Goal: Navigation & Orientation: Understand site structure

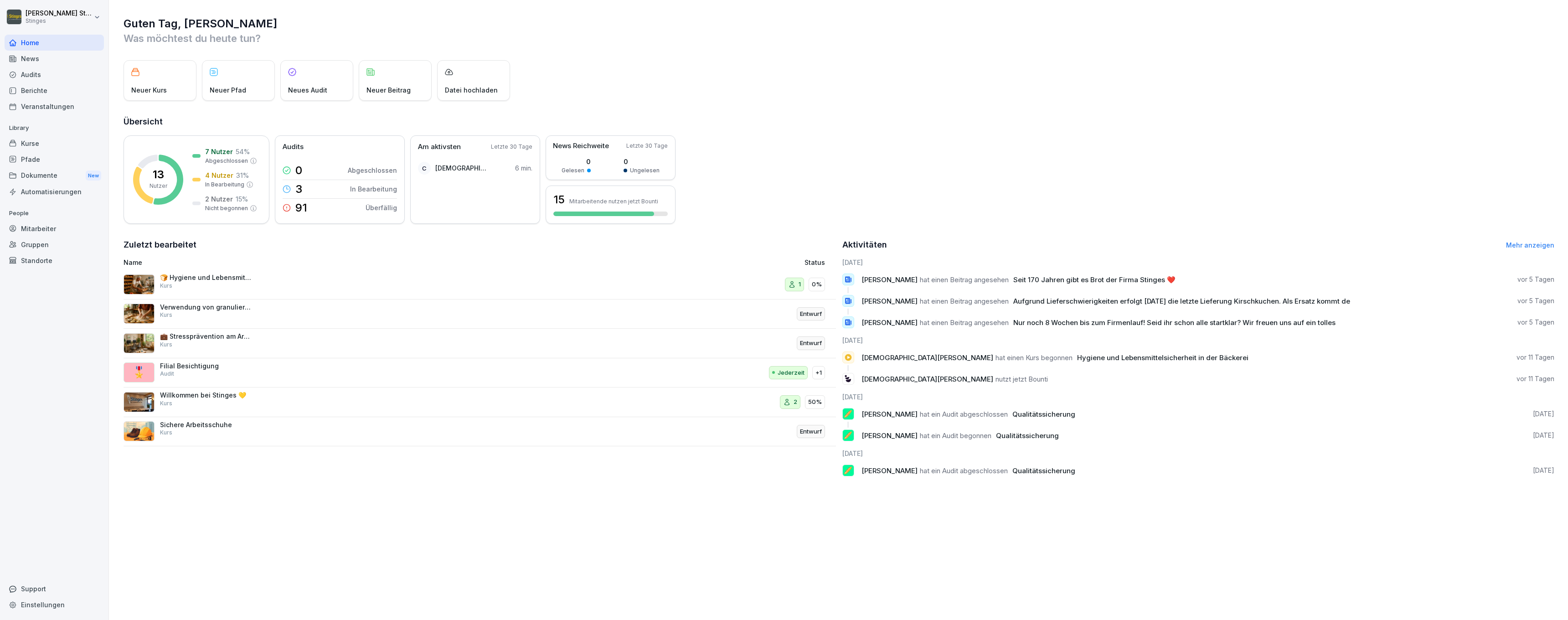
click at [28, 59] on div "News" at bounding box center [54, 58] width 99 height 16
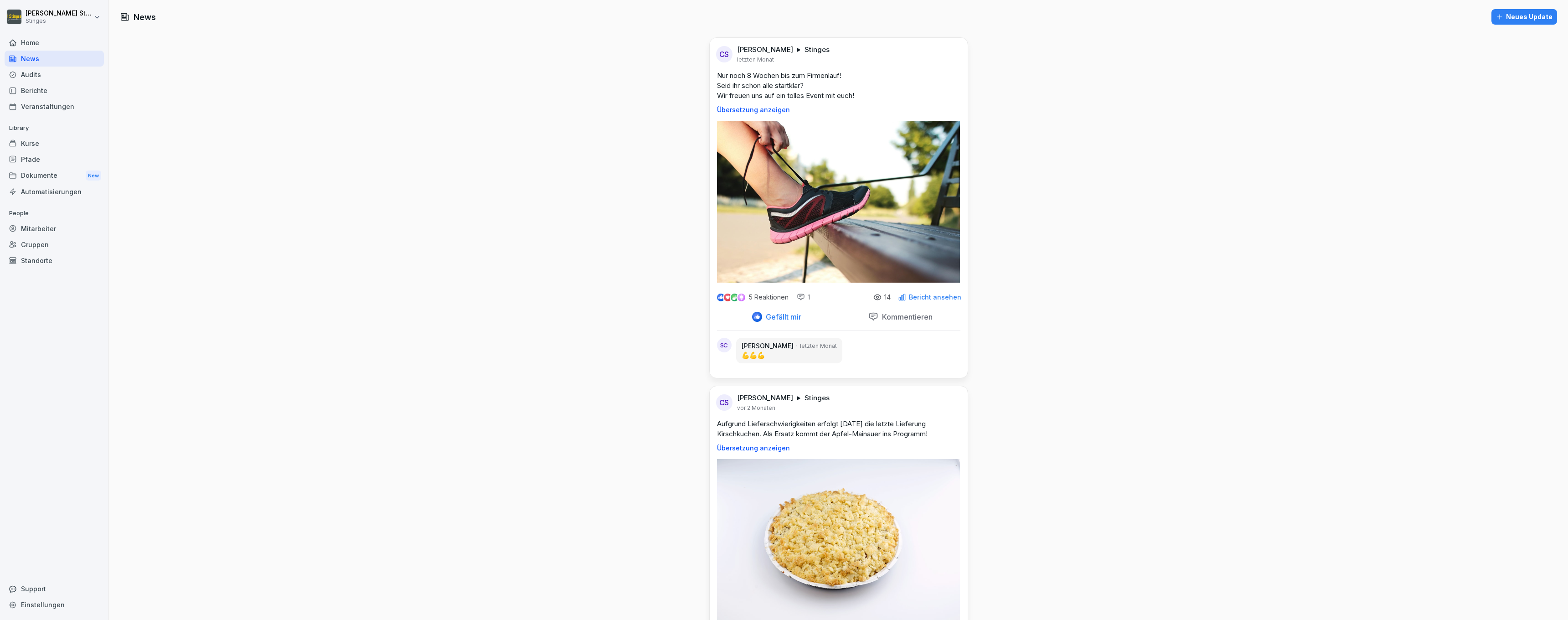
click at [31, 144] on div "Kurse" at bounding box center [54, 143] width 99 height 16
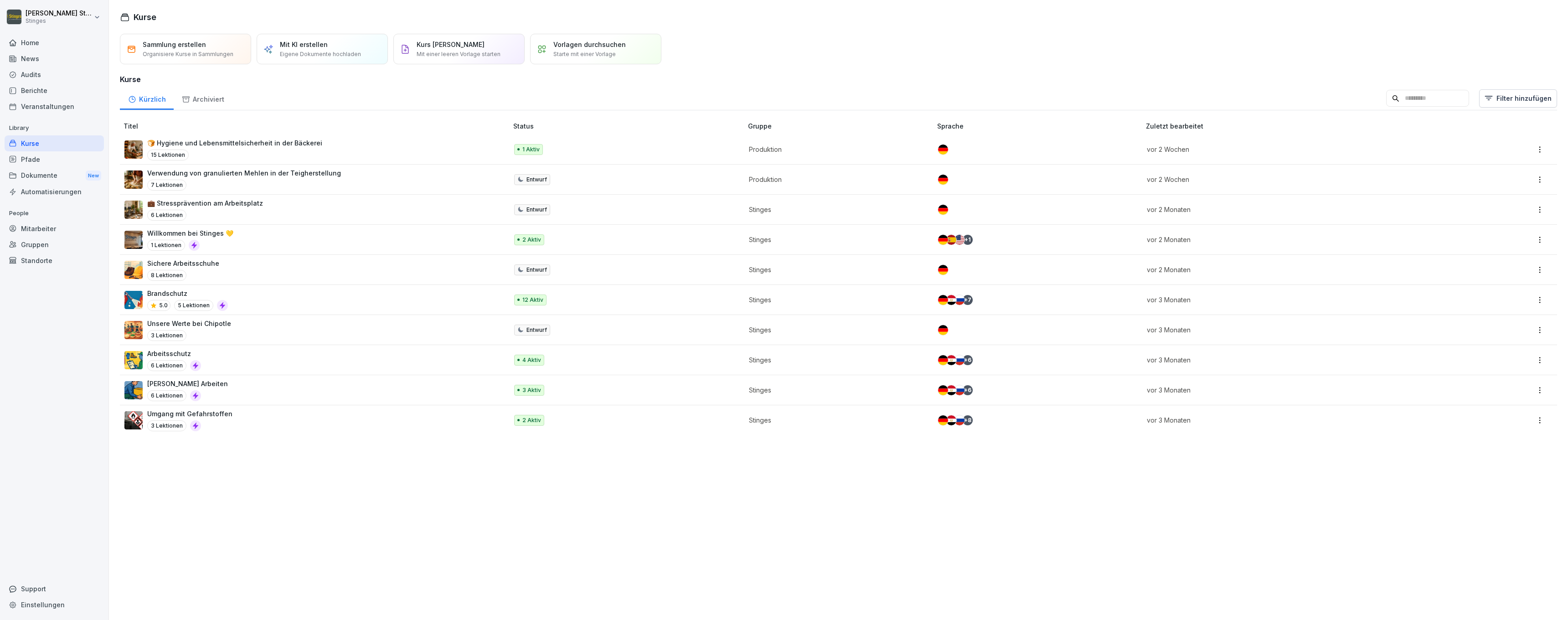
click at [40, 181] on div "Dokumente New" at bounding box center [54, 176] width 99 height 17
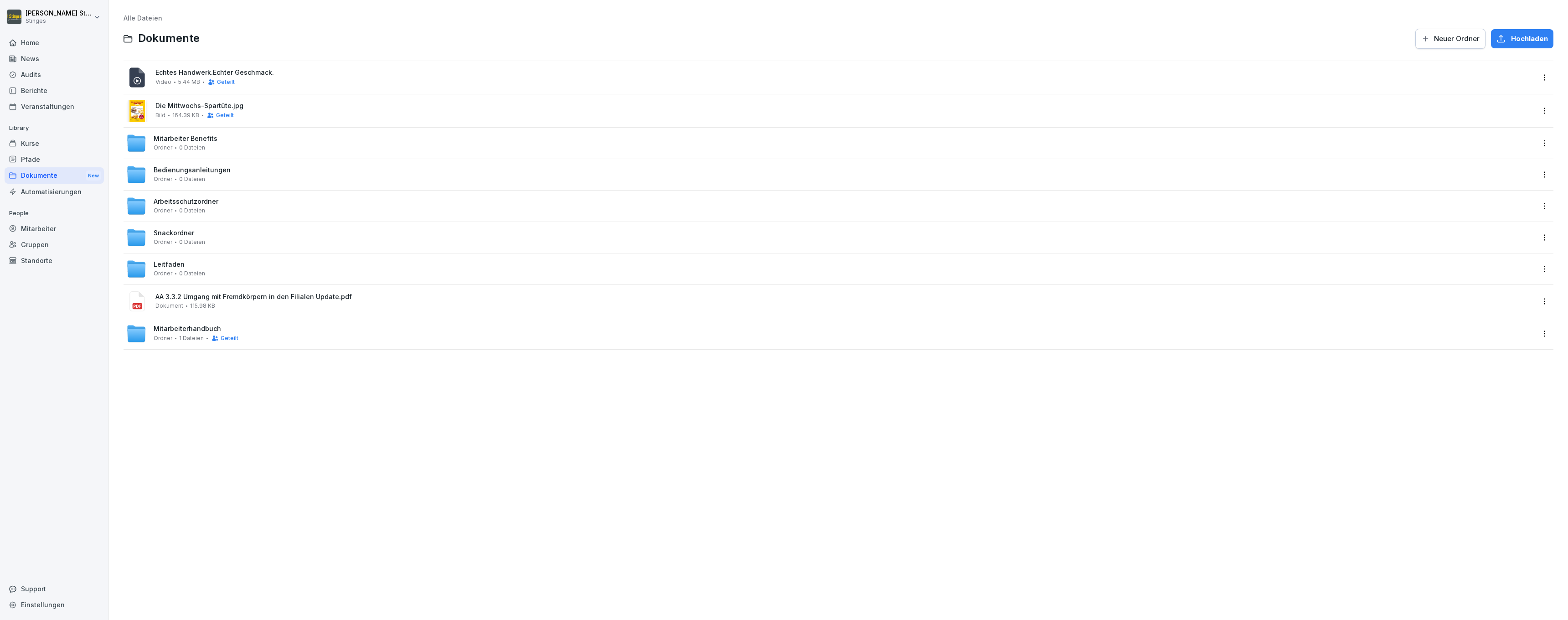
click at [64, 143] on div "Kurse" at bounding box center [54, 143] width 99 height 16
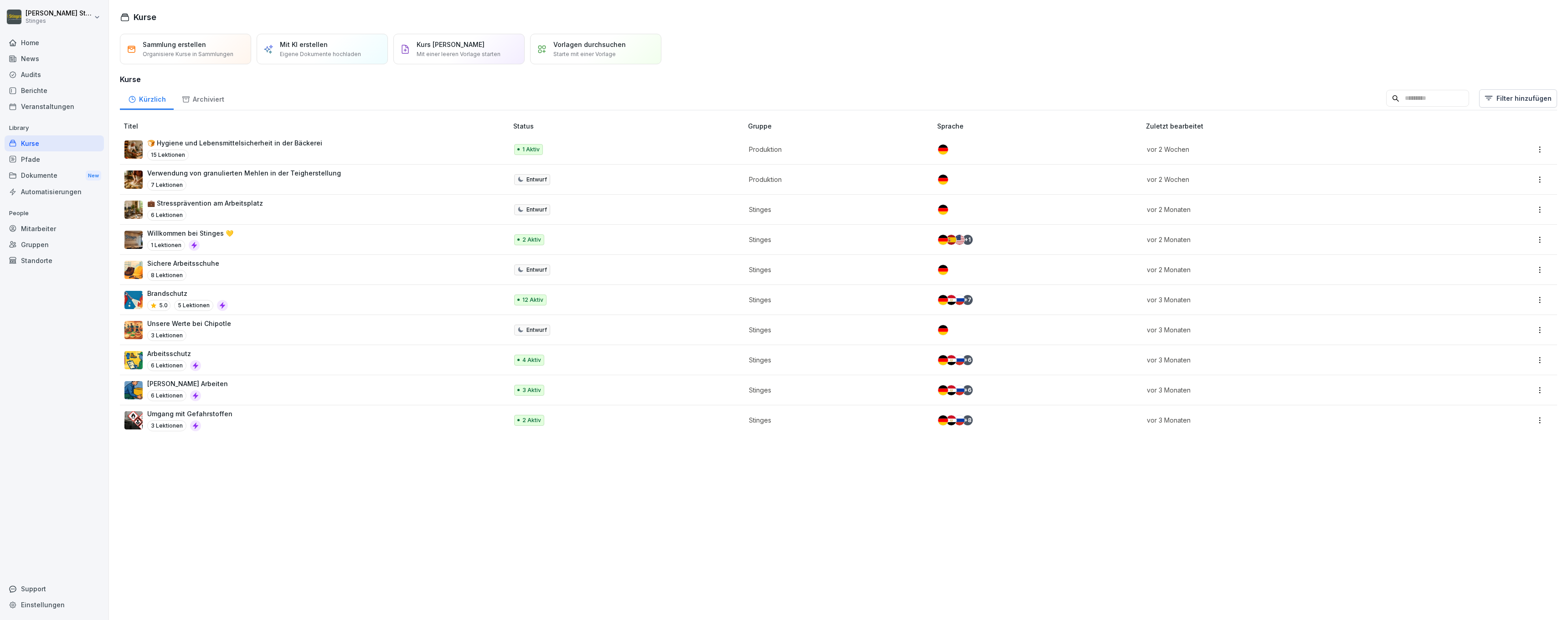
click at [239, 273] on div "Sichere Arbeitsschuhe 8 Lektionen" at bounding box center [311, 270] width 374 height 22
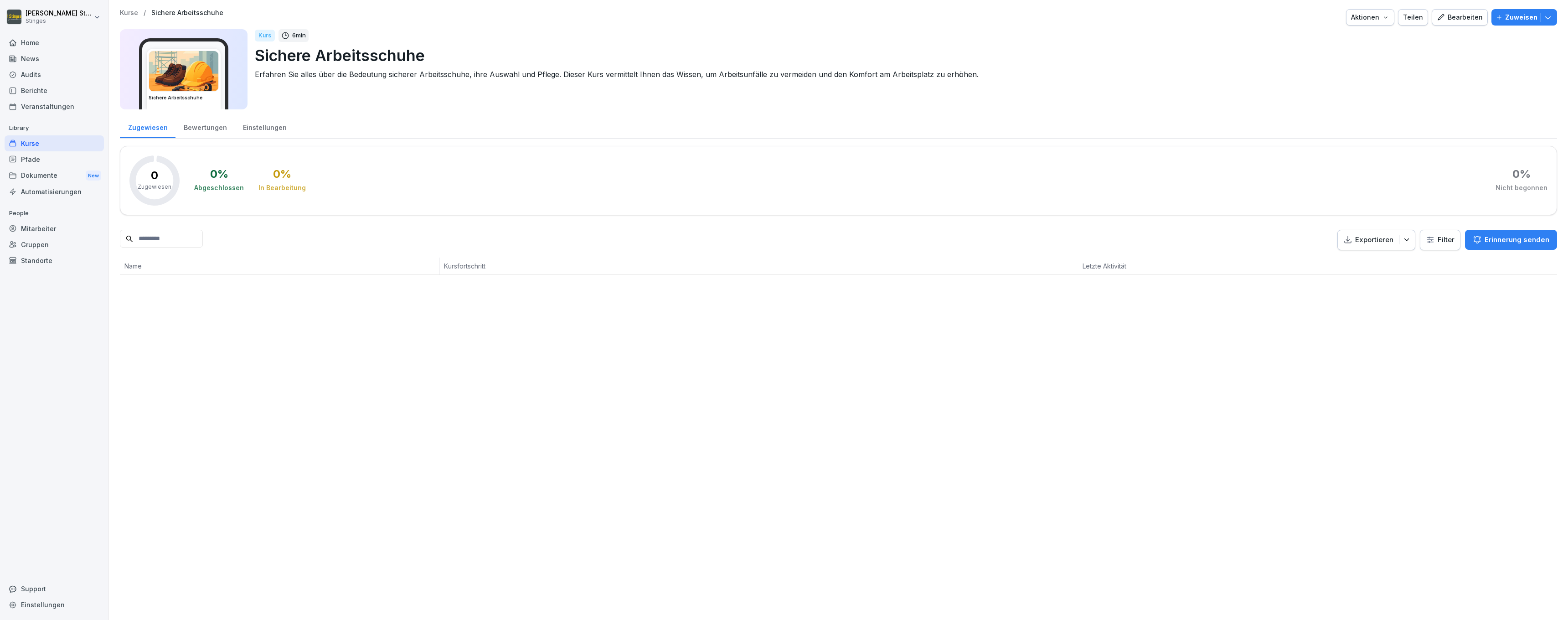
click at [56, 96] on div "Berichte" at bounding box center [54, 90] width 99 height 16
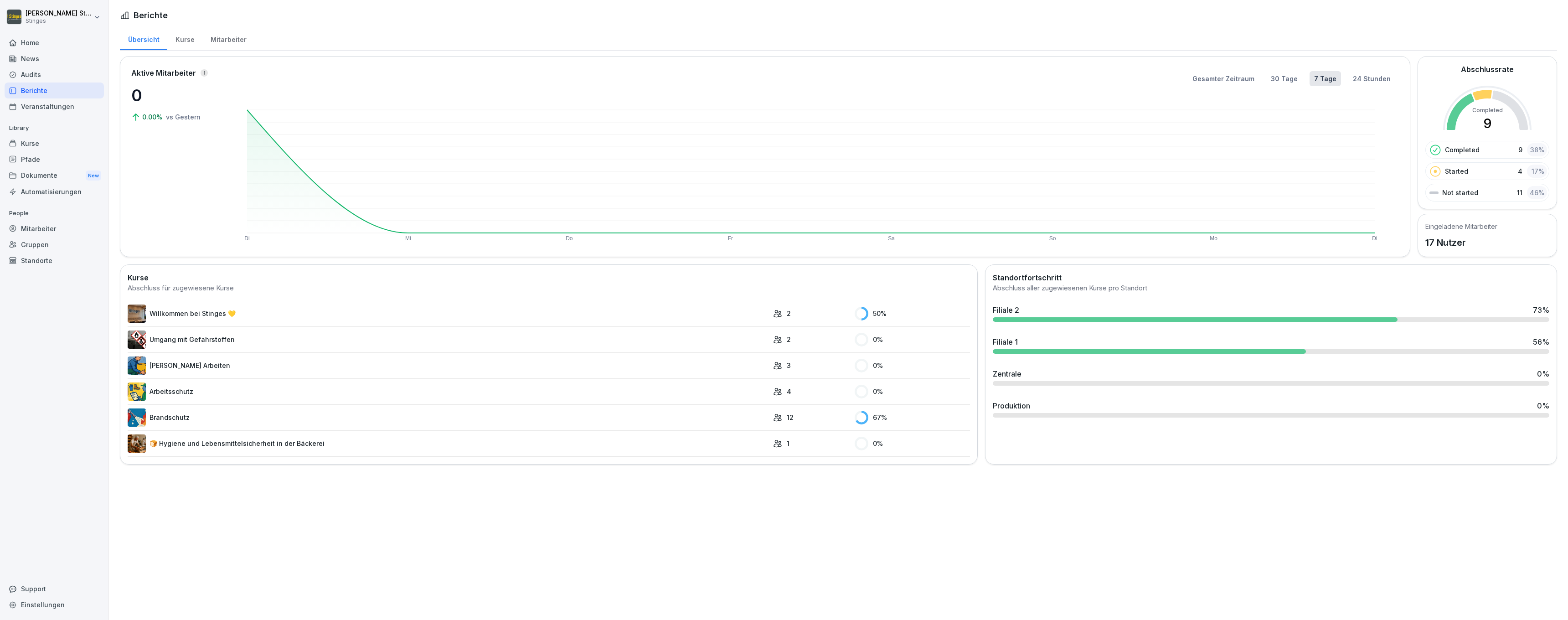
click at [23, 76] on div "Audits" at bounding box center [54, 74] width 99 height 16
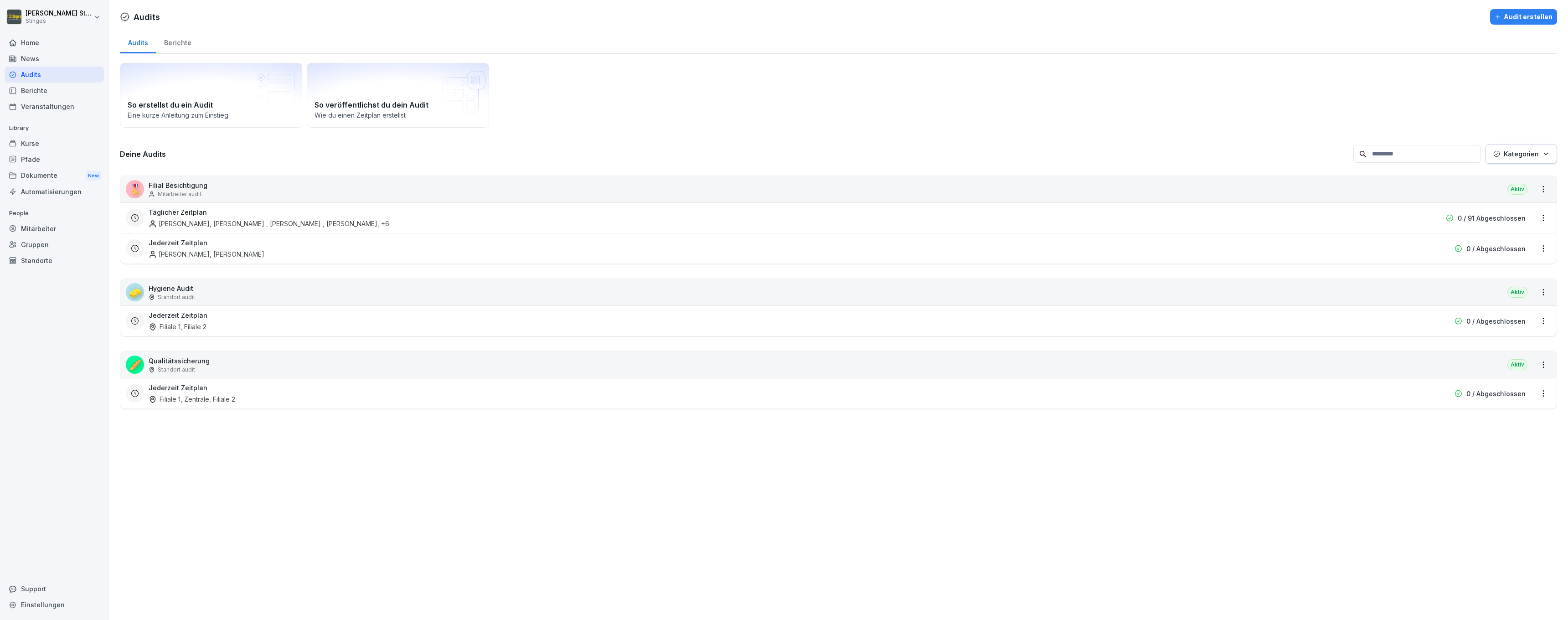
click at [27, 61] on div "News" at bounding box center [54, 58] width 99 height 16
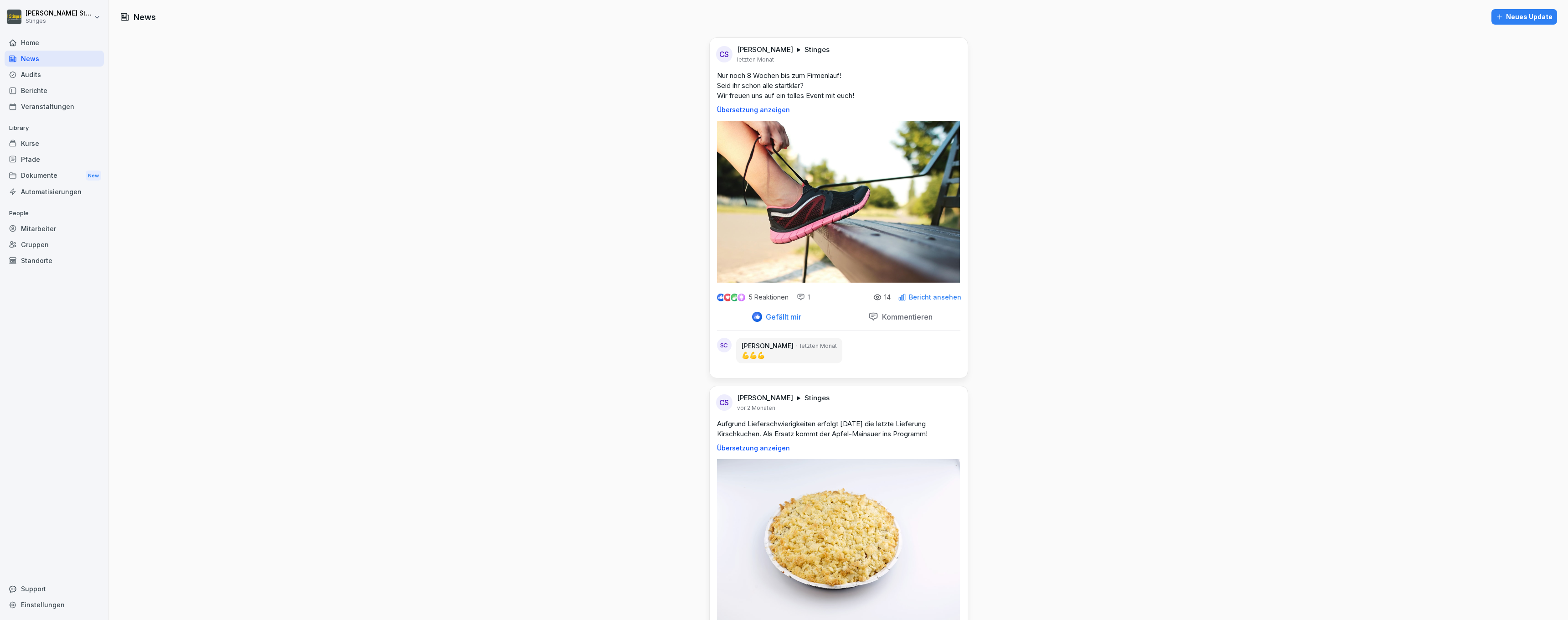
click at [31, 75] on div "Audits" at bounding box center [54, 74] width 99 height 16
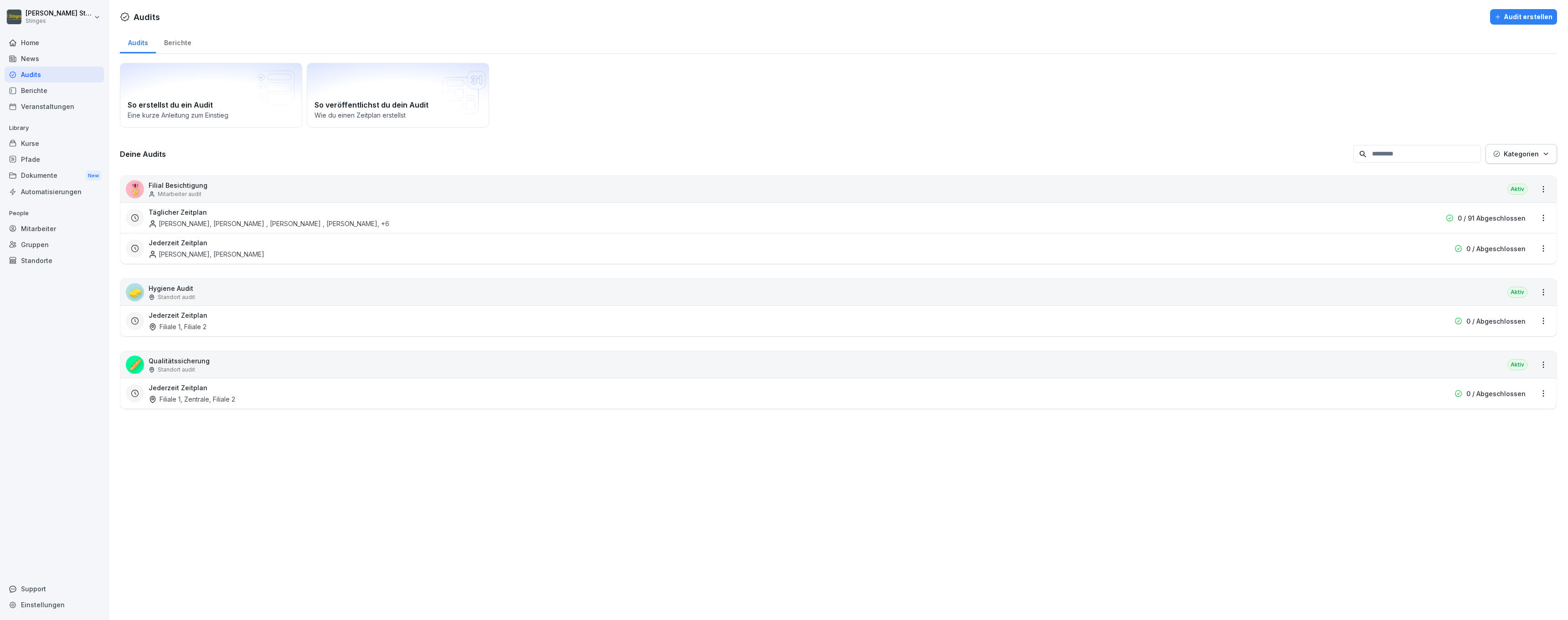
click at [185, 43] on div "Berichte" at bounding box center [177, 41] width 43 height 23
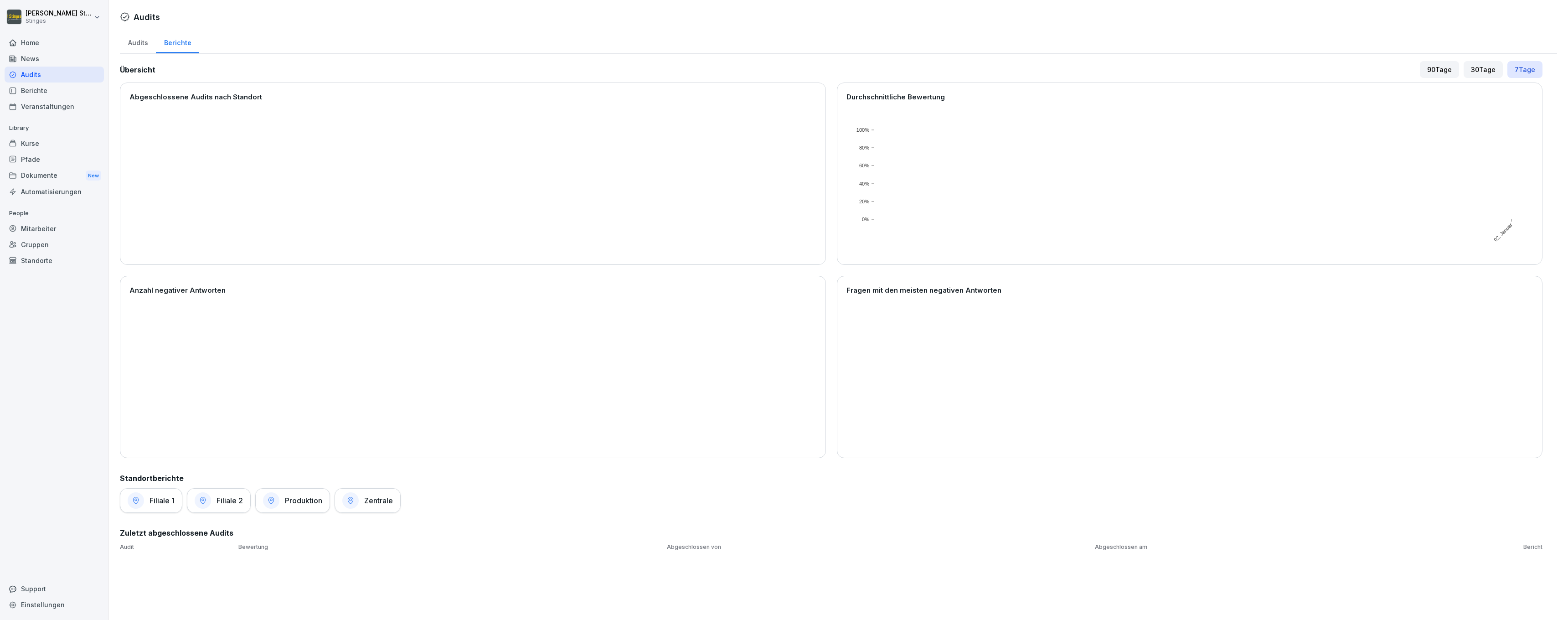
click at [279, 503] on div "Produktion" at bounding box center [292, 500] width 75 height 25
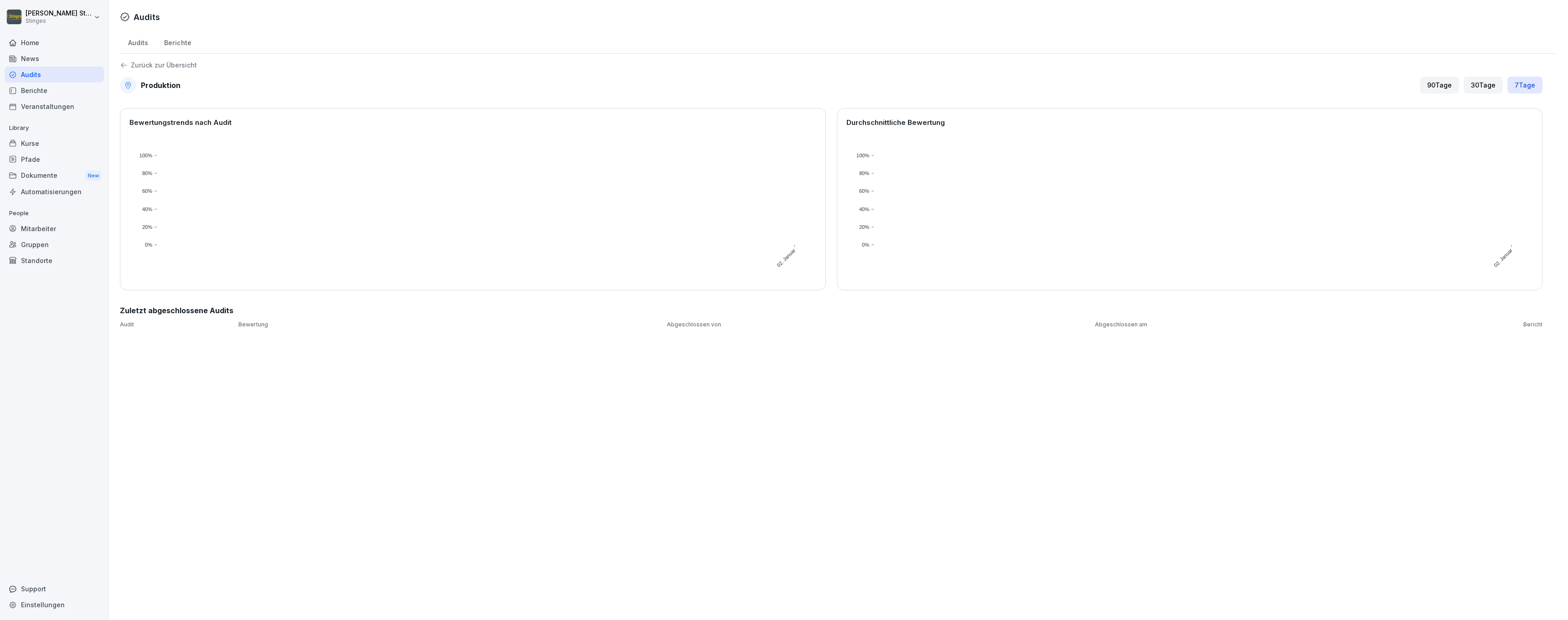
click at [145, 42] on div "Audits" at bounding box center [137, 41] width 36 height 23
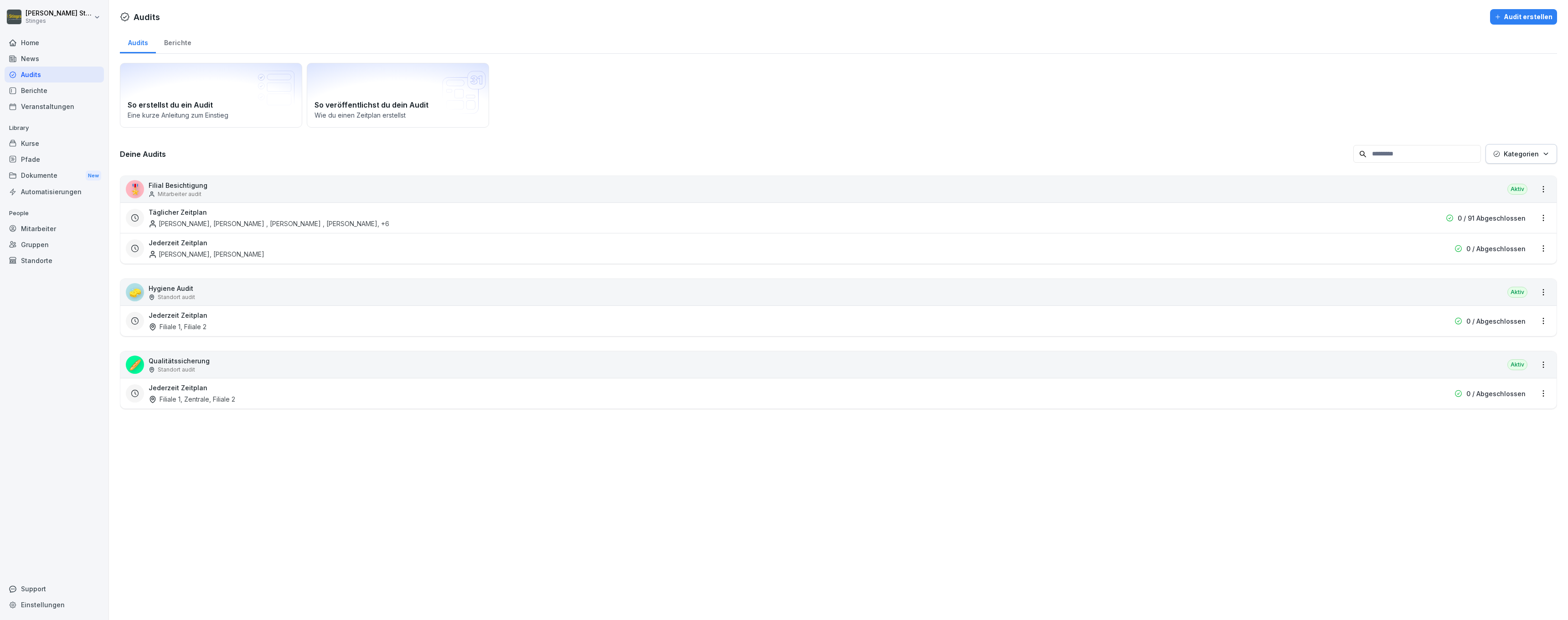
click at [171, 41] on div "Berichte" at bounding box center [177, 41] width 43 height 23
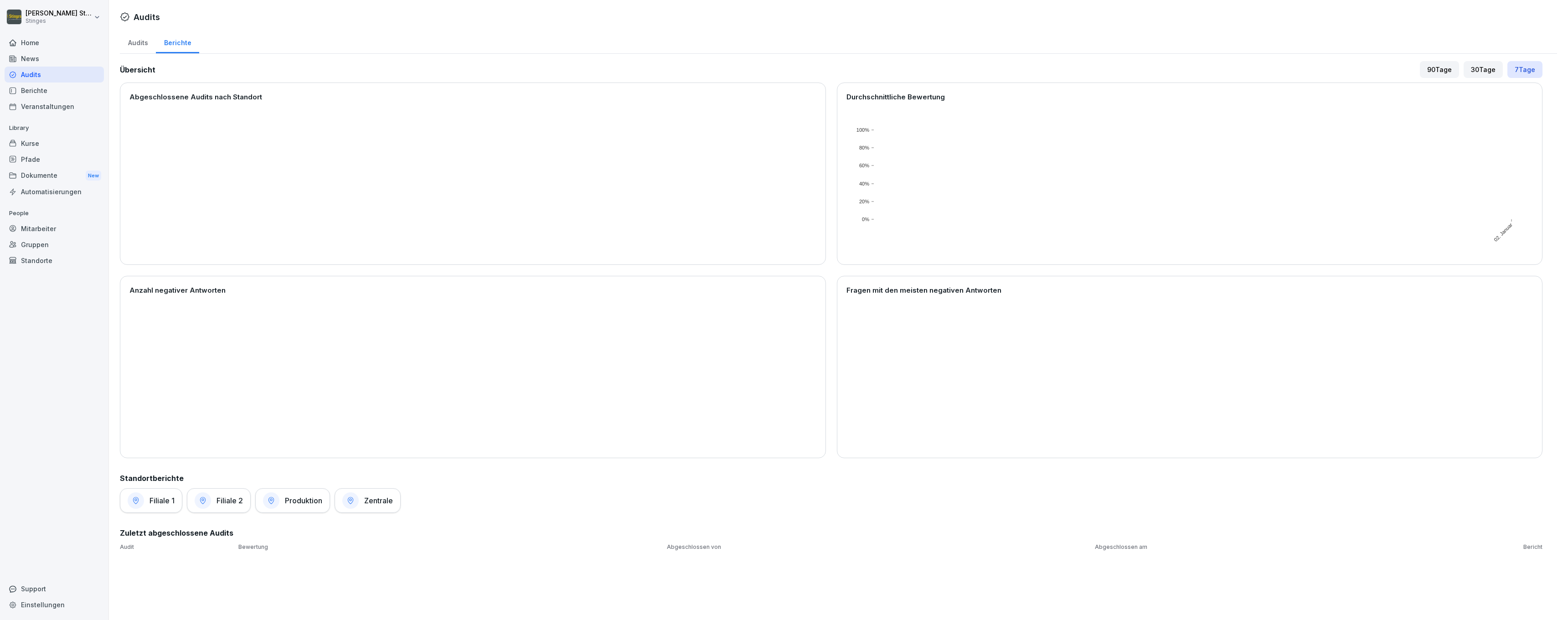
click at [1437, 72] on div "90 Tage" at bounding box center [1439, 69] width 40 height 17
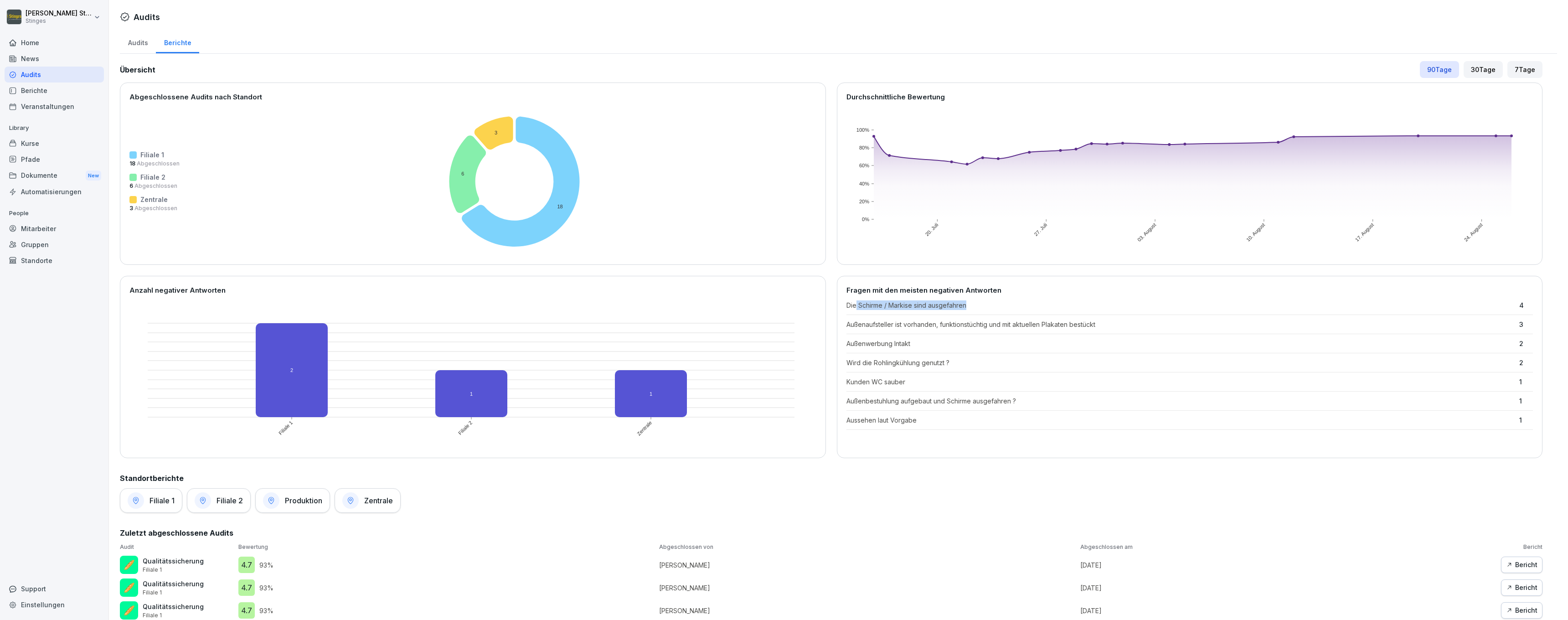
drag, startPoint x: 851, startPoint y: 307, endPoint x: 1041, endPoint y: 301, distance: 190.1
click at [1041, 301] on p "Die Schirme / Markise sind ausgefahren" at bounding box center [1181, 305] width 669 height 9
click at [755, 190] on rect at bounding box center [523, 181] width 679 height 148
click at [66, 178] on div "Dokumente New" at bounding box center [54, 176] width 99 height 17
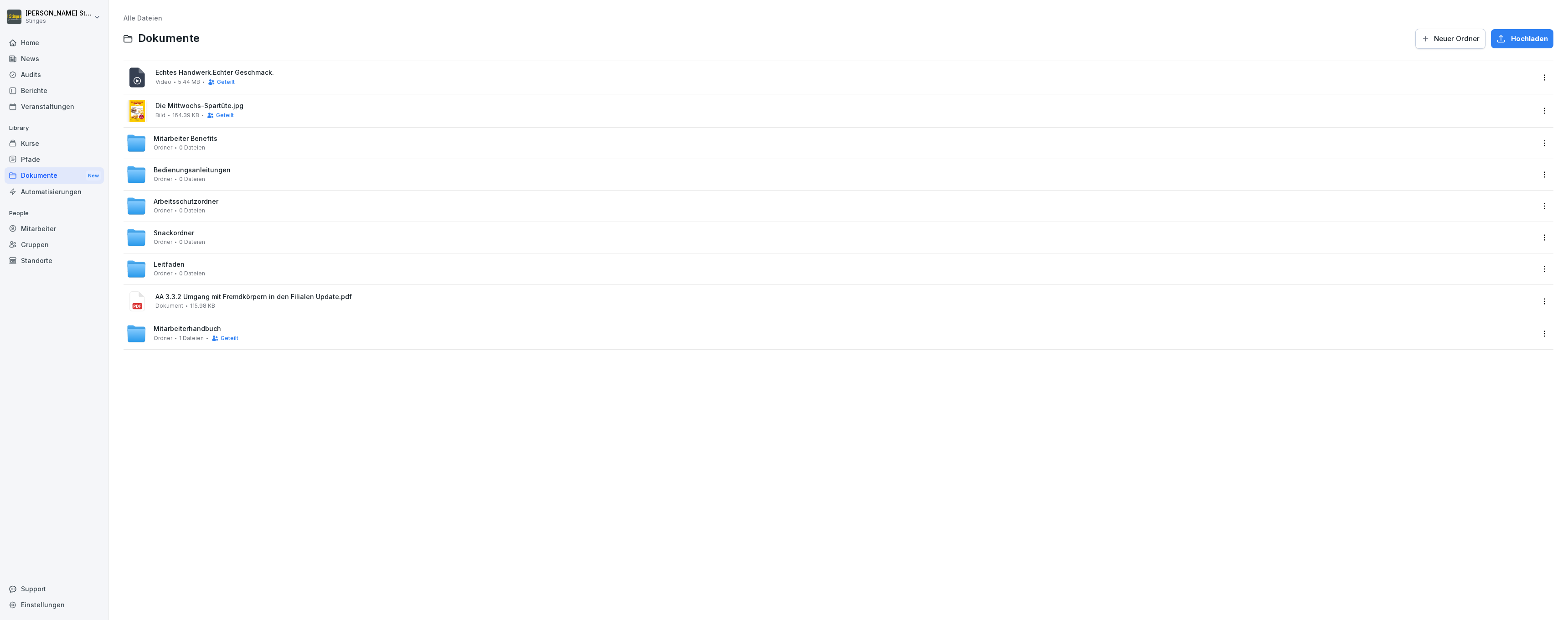
click at [69, 163] on div "Pfade" at bounding box center [54, 158] width 99 height 16
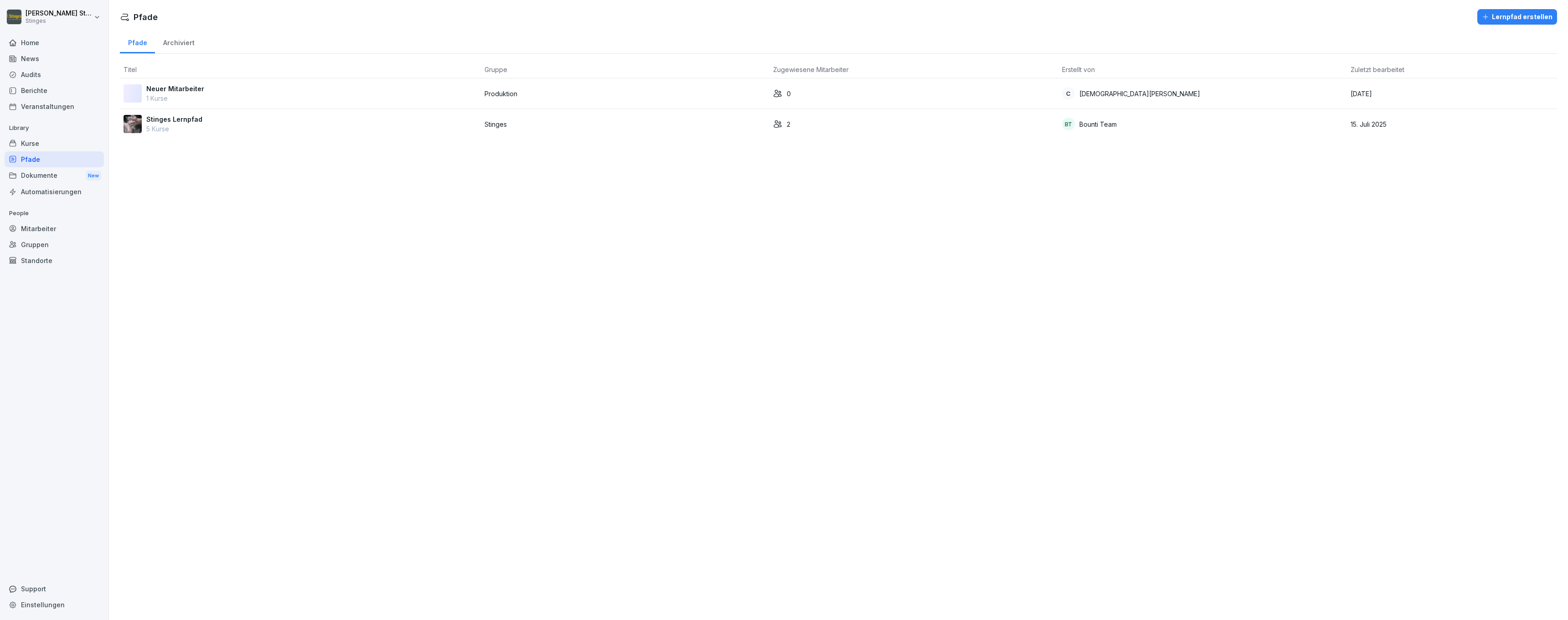
click at [71, 154] on div "Pfade" at bounding box center [54, 158] width 99 height 16
click at [74, 148] on div "Kurse" at bounding box center [54, 143] width 99 height 16
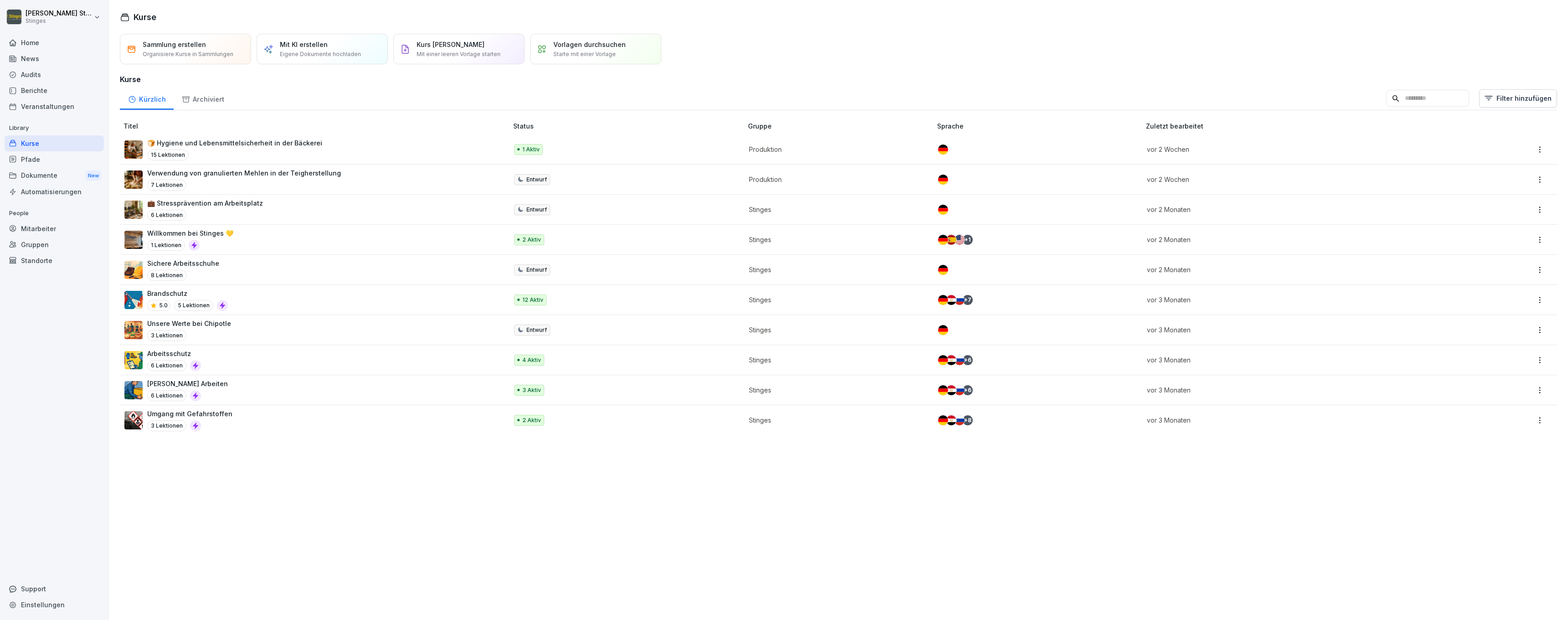
click at [89, 99] on div "Veranstaltungen" at bounding box center [54, 106] width 99 height 16
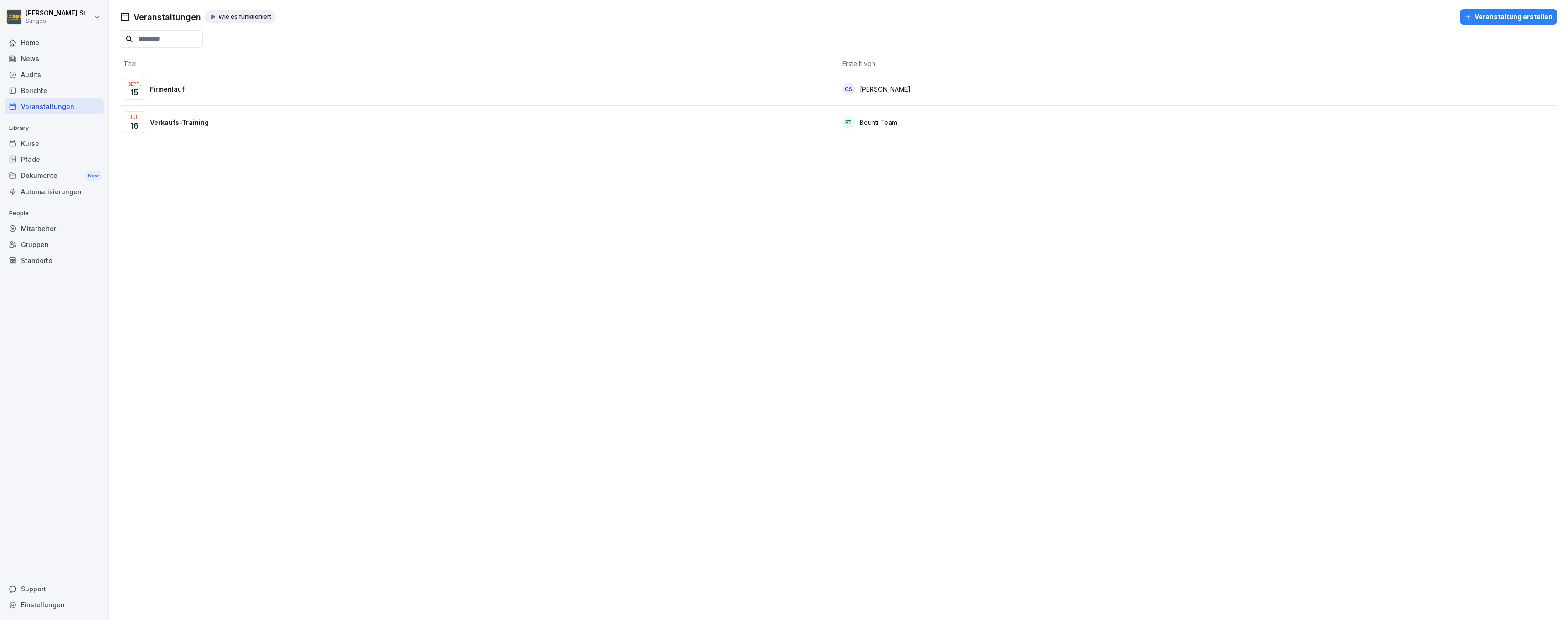
click at [72, 76] on div "Audits" at bounding box center [54, 74] width 99 height 16
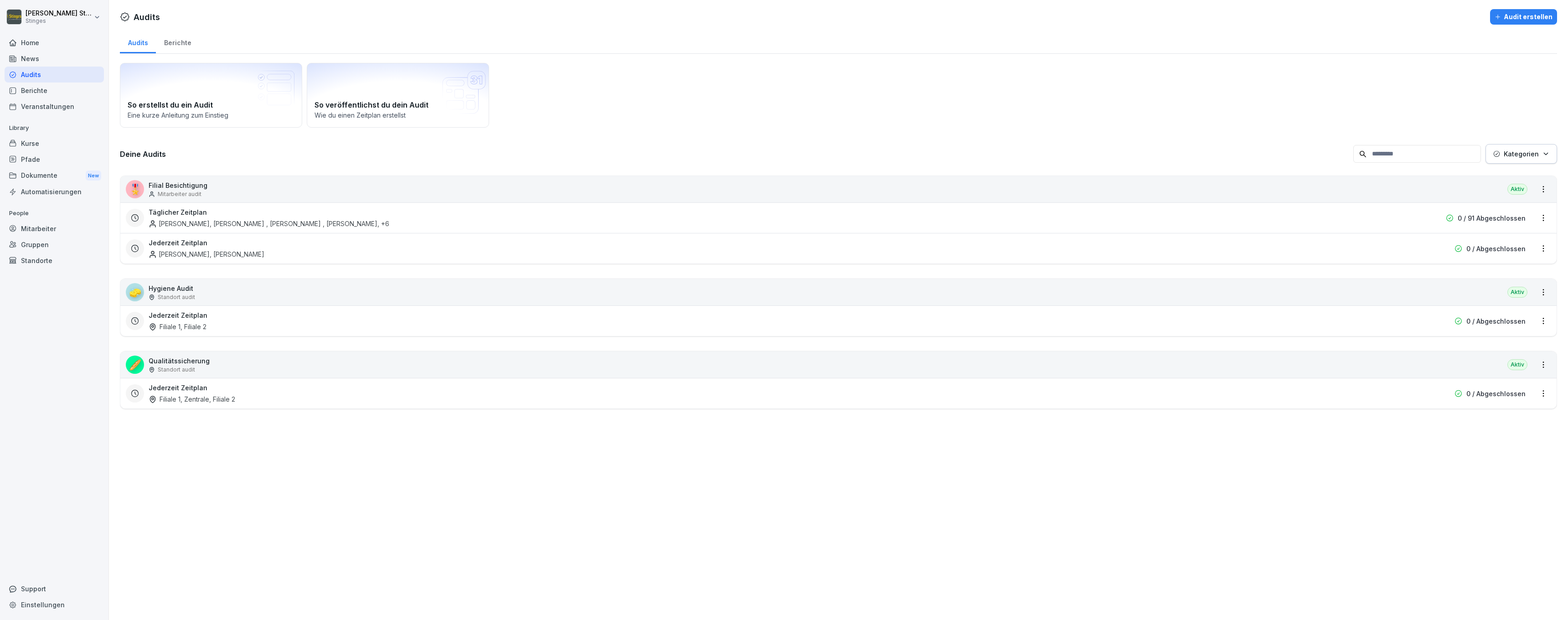
click at [70, 84] on div "Berichte" at bounding box center [54, 90] width 99 height 16
